Goal: Information Seeking & Learning: Learn about a topic

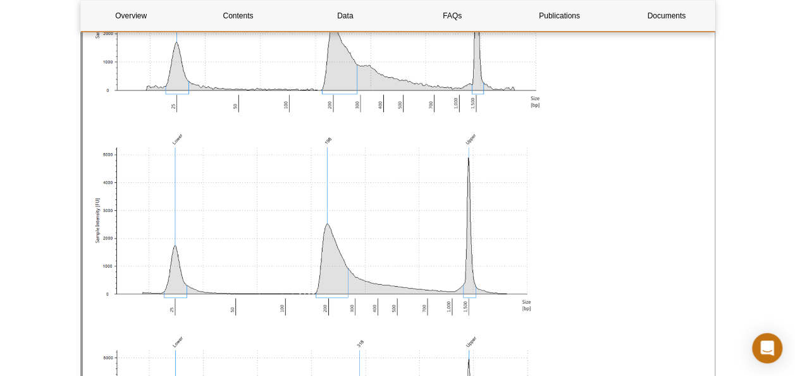
click at [583, 132] on div "Library fragments should range from around 250 bp to 1000 bp in length with an …" at bounding box center [629, 335] width 151 height 833
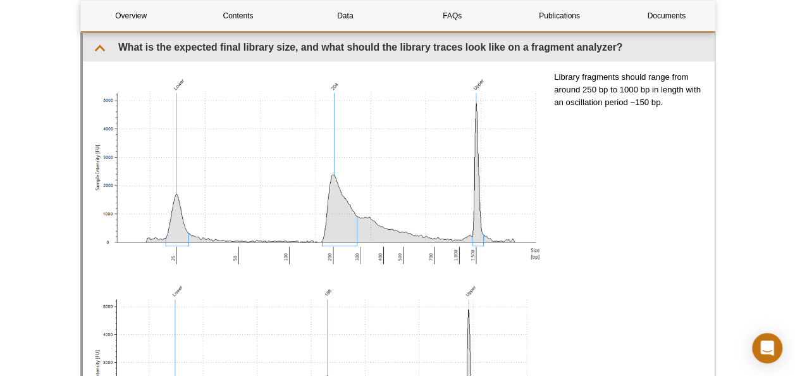
scroll to position [2744, 0]
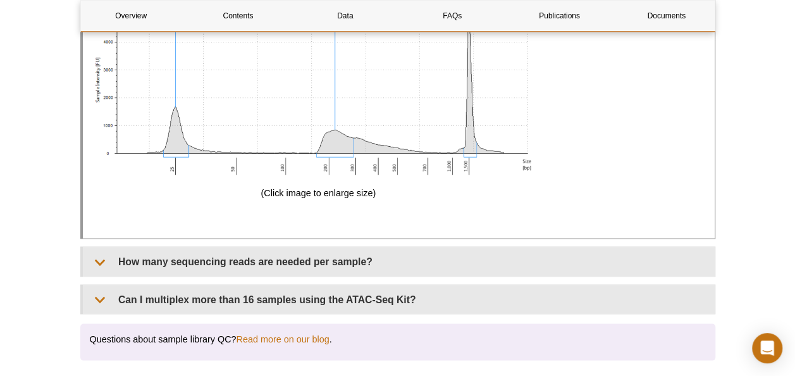
scroll to position [3478, 0]
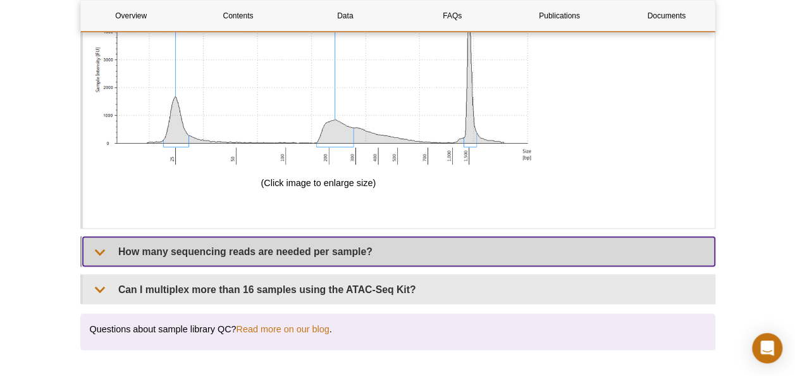
click at [307, 236] on summary "How many sequencing reads are needed per sample?" at bounding box center [399, 250] width 632 height 28
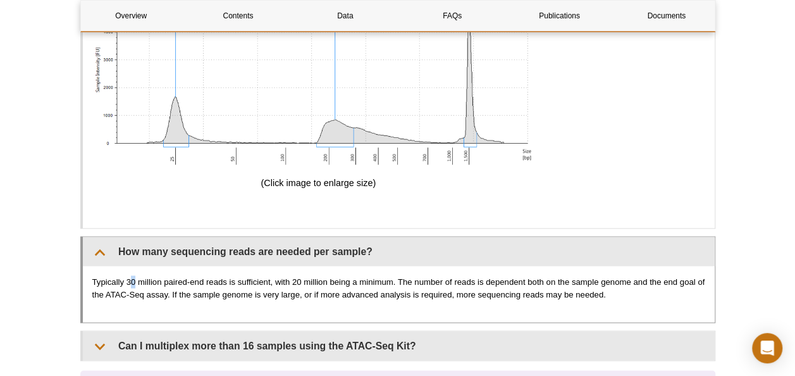
click at [134, 275] on p "Typically 30 million paired-end reads is sufficient, with 20 million being a mi…" at bounding box center [398, 287] width 613 height 25
drag, startPoint x: 134, startPoint y: 266, endPoint x: 126, endPoint y: 266, distance: 7.6
click at [126, 275] on p "Typically 30 million paired-end reads is sufficient, with 20 million being a mi…" at bounding box center [398, 287] width 613 height 25
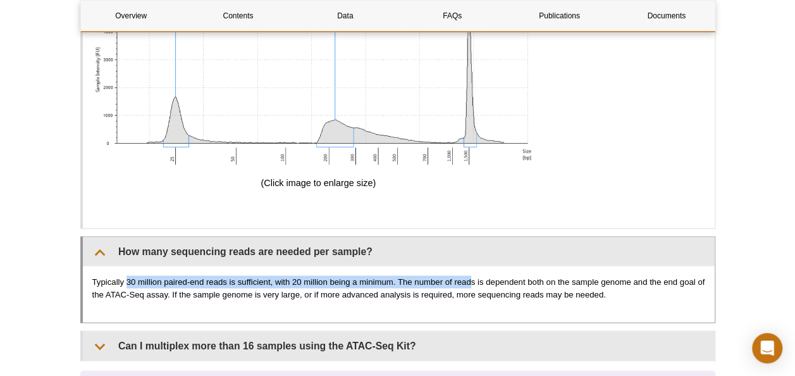
drag, startPoint x: 126, startPoint y: 264, endPoint x: 476, endPoint y: 267, distance: 349.7
click at [476, 275] on p "Typically 30 million paired-end reads is sufficient, with 20 million being a mi…" at bounding box center [398, 287] width 613 height 25
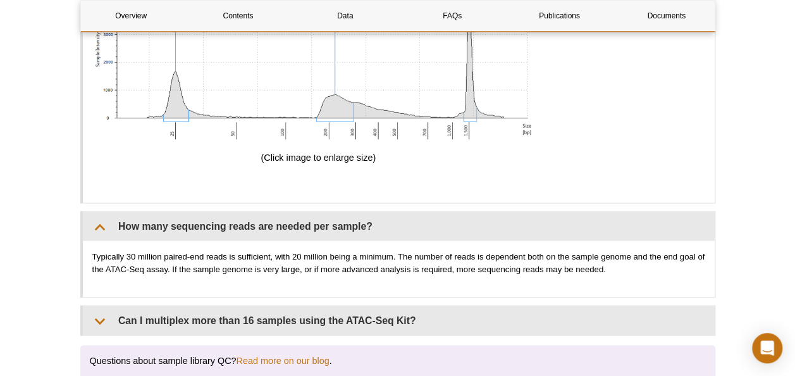
scroll to position [3528, 0]
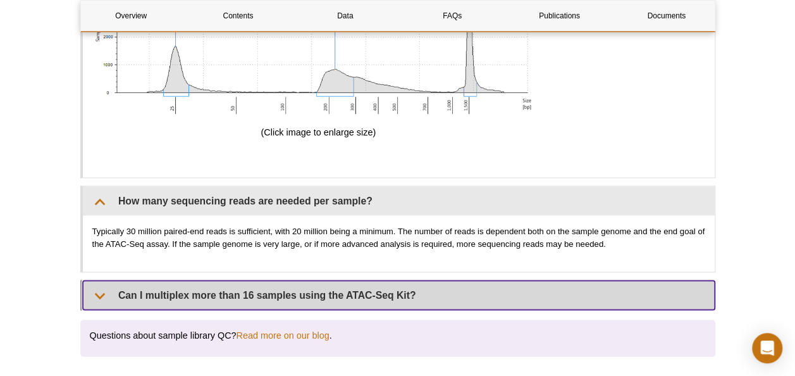
click at [335, 280] on summary "Can I multiplex more than 16 samples using the ATAC-Seq Kit?" at bounding box center [399, 294] width 632 height 28
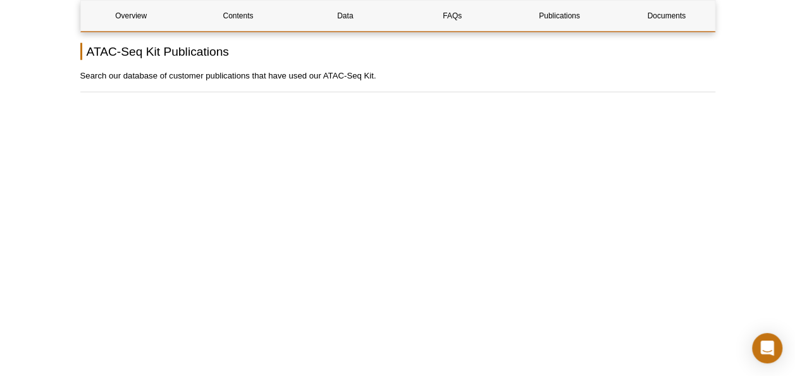
scroll to position [4034, 0]
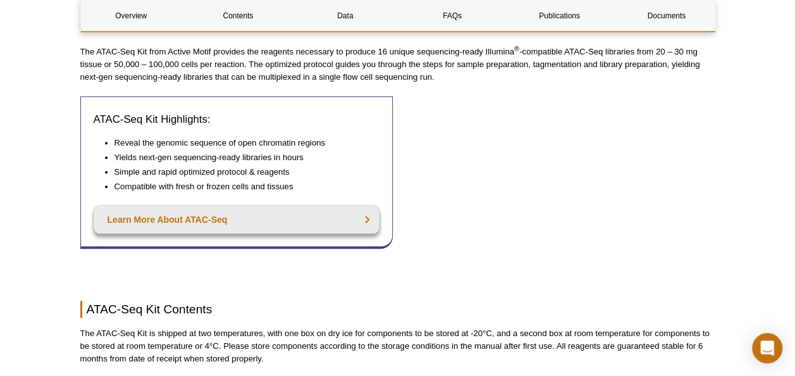
scroll to position [645, 0]
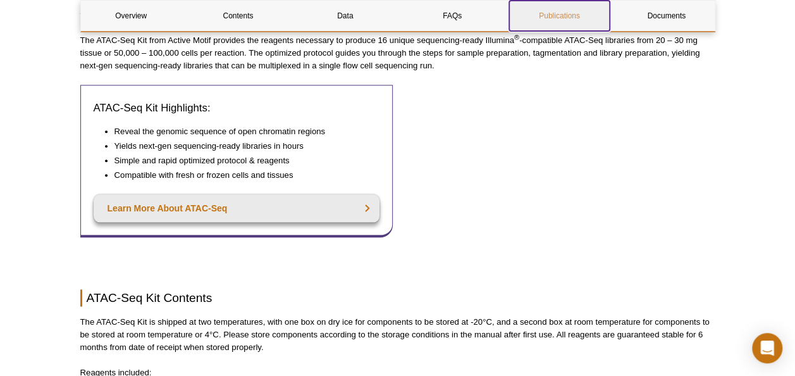
click at [561, 9] on link "Publications" at bounding box center [559, 16] width 101 height 30
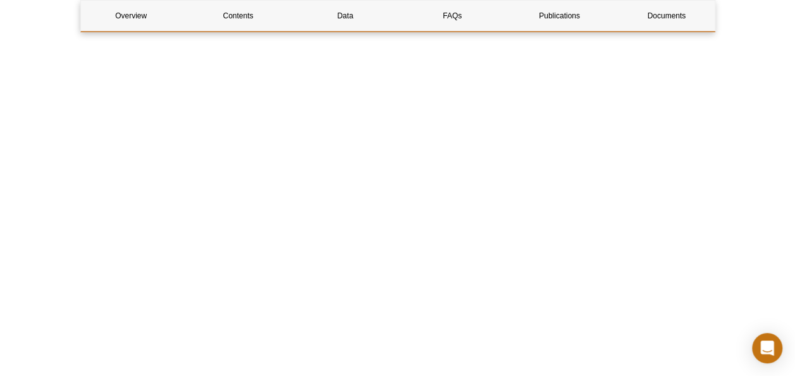
scroll to position [2623, 0]
